Goal: Information Seeking & Learning: Find specific fact

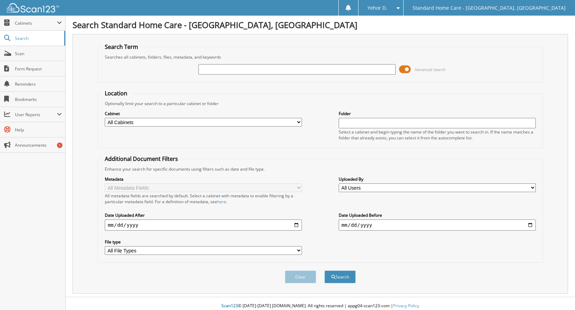
click at [244, 68] on input "text" at bounding box center [297, 69] width 197 height 10
click at [207, 73] on input "text" at bounding box center [297, 69] width 197 height 10
paste input "Kacso, Anna"
type input "Kacso, Anna"
drag, startPoint x: 305, startPoint y: 280, endPoint x: 351, endPoint y: 259, distance: 50.2
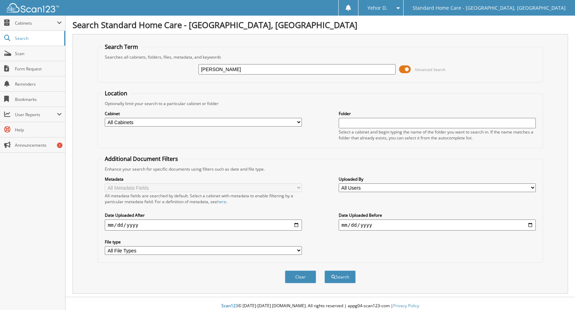
click at [351, 259] on form "Search Term Searches all cabinets, folders, files, metadata, and keywords Kacso…" at bounding box center [321, 167] width 446 height 248
click at [343, 272] on button "Search" at bounding box center [340, 277] width 31 height 13
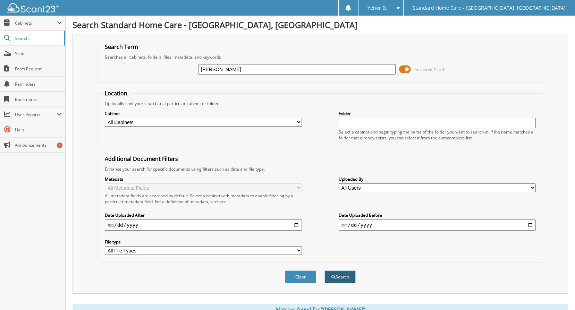
click at [340, 277] on button "Search" at bounding box center [340, 277] width 31 height 13
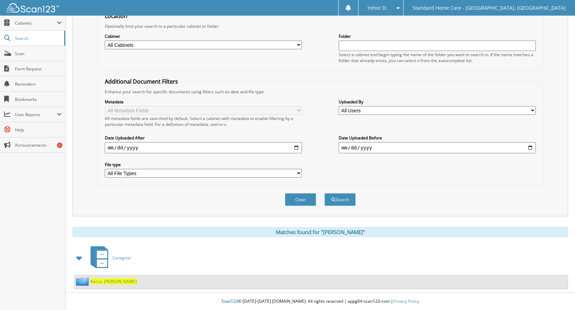
click at [105, 283] on span "[PERSON_NAME]" at bounding box center [120, 282] width 33 height 6
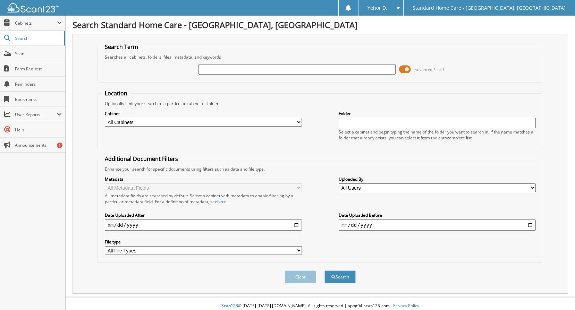
click at [218, 69] on input "text" at bounding box center [297, 69] width 197 height 10
type input "Humayoun, Binish"
click at [345, 273] on button "Search" at bounding box center [340, 277] width 31 height 13
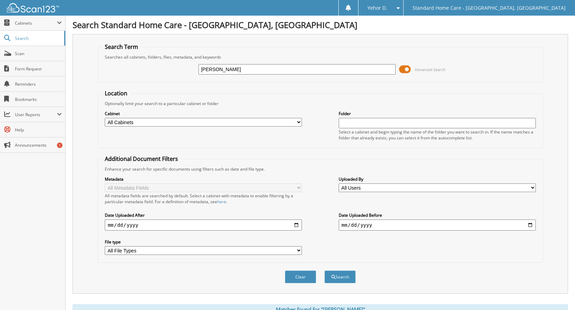
drag, startPoint x: 250, startPoint y: 75, endPoint x: 231, endPoint y: 71, distance: 19.5
click at [231, 71] on div "Humayoun, Binish" at bounding box center [297, 70] width 197 height 12
drag, startPoint x: 245, startPoint y: 71, endPoint x: 124, endPoint y: 75, distance: 121.3
click at [128, 75] on div "Humayoun, Binish Advanced Search" at bounding box center [320, 69] width 438 height 19
paste input "Pleasant, Savanna"
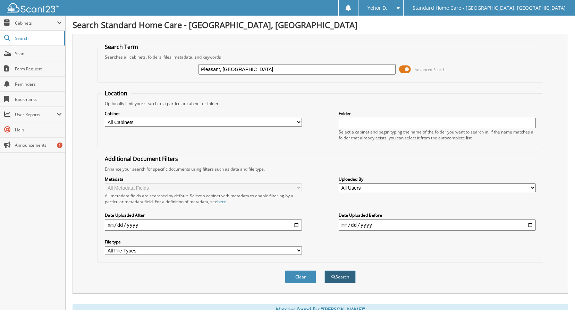
type input "Pleasant, Savannah"
click at [339, 280] on button "Search" at bounding box center [340, 277] width 31 height 13
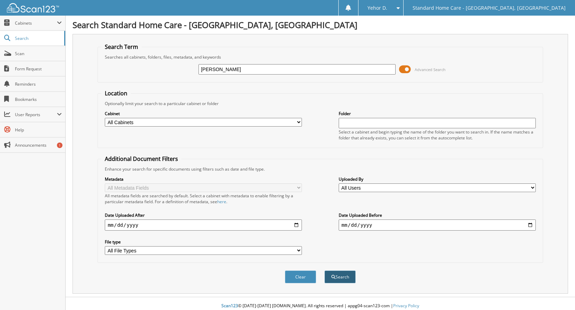
type input "[PERSON_NAME]"
click at [344, 277] on button "Search" at bounding box center [340, 277] width 31 height 13
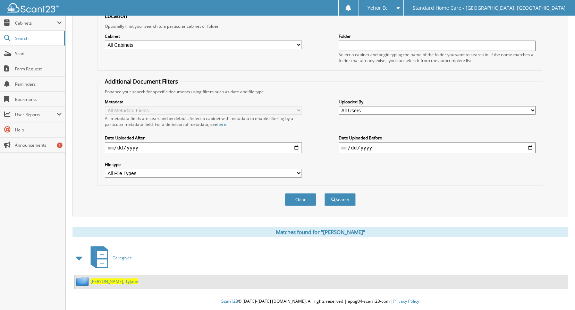
scroll to position [78, 0]
click at [102, 282] on link "Davis, Tyjane" at bounding box center [115, 282] width 48 height 6
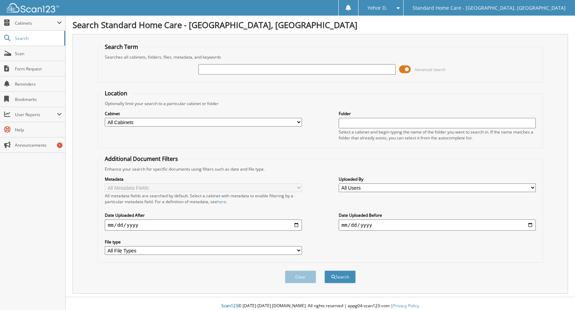
click at [219, 66] on input "text" at bounding box center [297, 69] width 197 height 10
type input "[PERSON_NAME]"
click at [337, 280] on button "Search" at bounding box center [340, 277] width 31 height 13
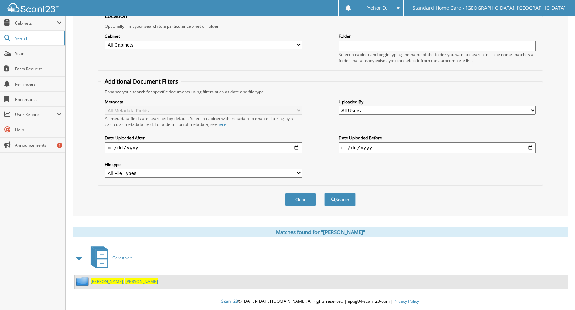
scroll to position [78, 0]
click at [125, 282] on span "[PERSON_NAME]" at bounding box center [141, 282] width 33 height 6
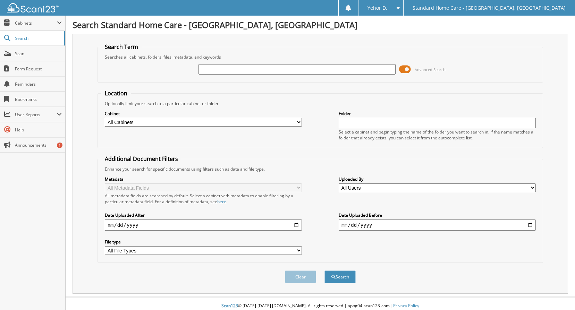
click at [208, 65] on input "text" at bounding box center [297, 69] width 197 height 10
type input "Smith, Marshall"
click at [339, 279] on button "Search" at bounding box center [340, 277] width 31 height 13
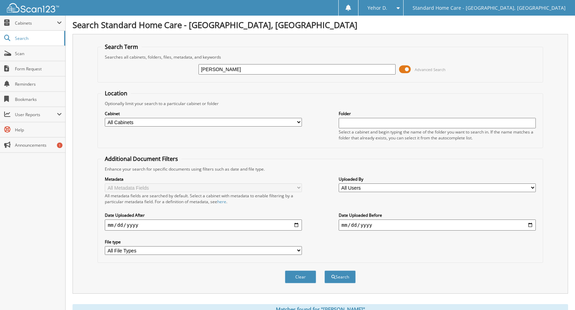
scroll to position [208, 0]
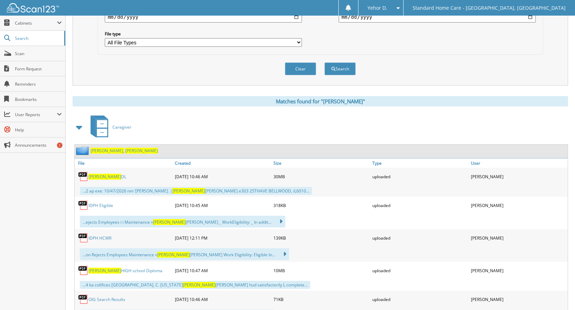
click at [125, 151] on span "[PERSON_NAME]" at bounding box center [141, 151] width 33 height 6
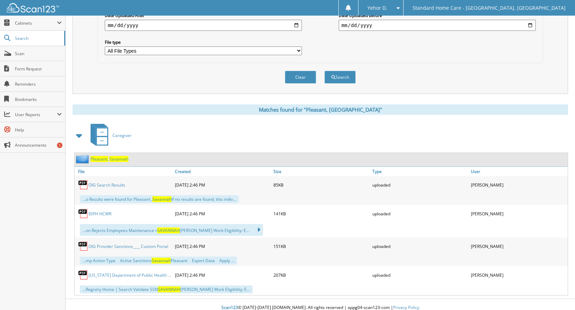
scroll to position [207, 0]
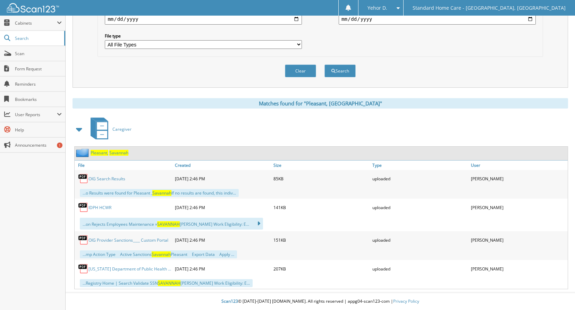
click at [99, 152] on span "Pleasant," at bounding box center [100, 153] width 18 height 6
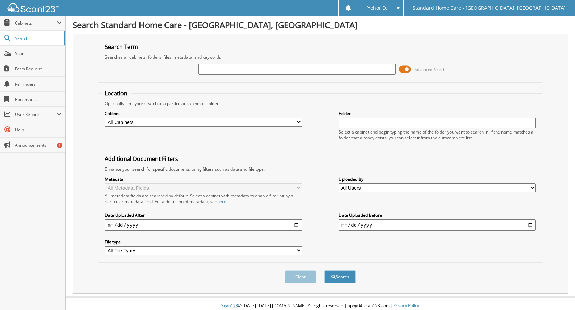
click at [239, 74] on input "text" at bounding box center [297, 69] width 197 height 10
type input "Robertson, Abria"
click at [343, 281] on button "Search" at bounding box center [340, 277] width 31 height 13
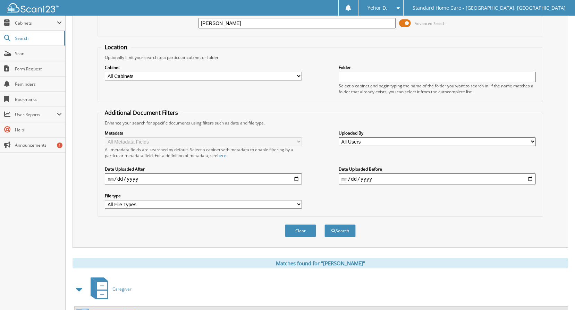
scroll to position [120, 0]
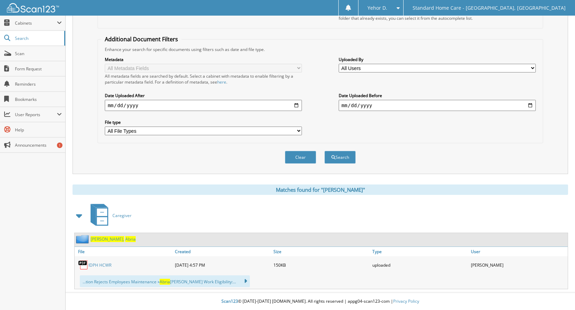
click at [104, 239] on span "[PERSON_NAME]," at bounding box center [108, 239] width 34 height 6
